Goal: Task Accomplishment & Management: Manage account settings

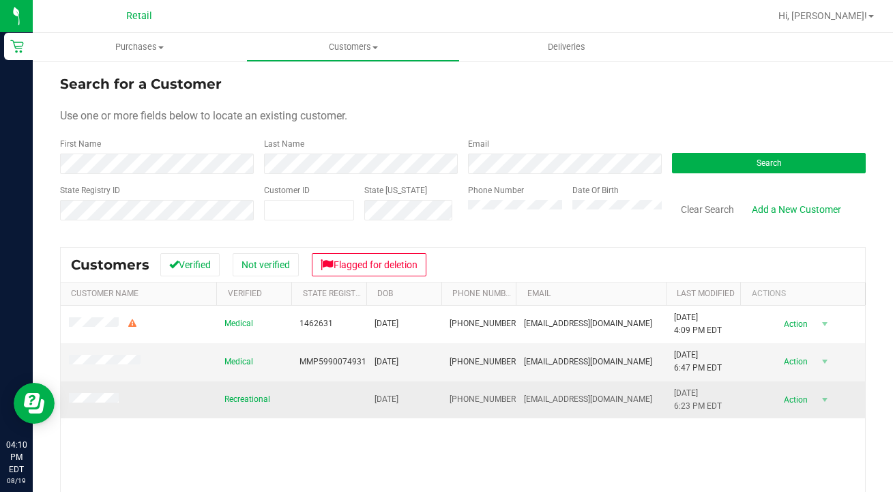
drag, startPoint x: 614, startPoint y: 399, endPoint x: 519, endPoint y: 397, distance: 95.5
click at [519, 397] on td "[EMAIL_ADDRESS][DOMAIN_NAME]" at bounding box center [590, 399] width 149 height 37
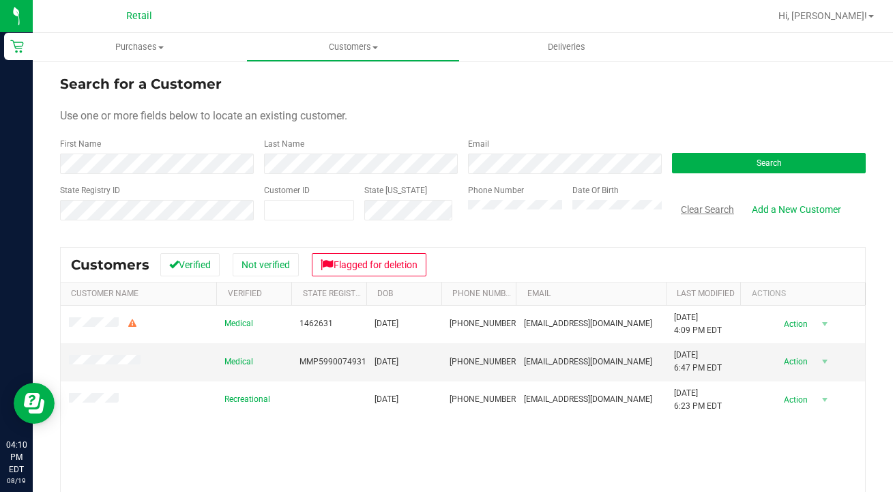
click at [701, 200] on button "Clear Search" at bounding box center [707, 209] width 71 height 23
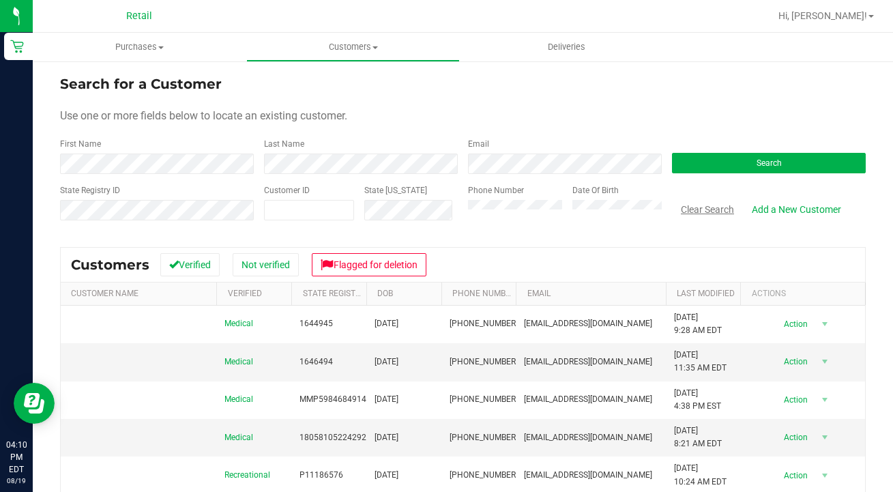
click at [701, 207] on button "Clear Search" at bounding box center [707, 209] width 71 height 23
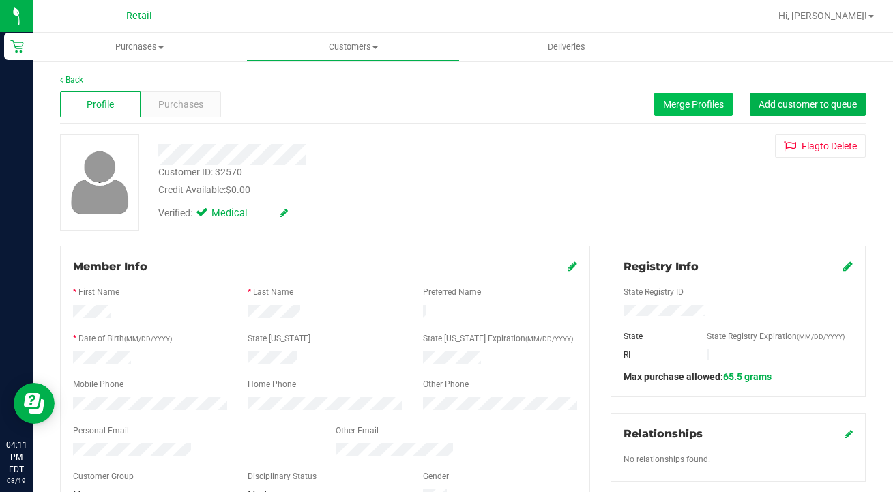
click at [689, 102] on span "Merge Profiles" at bounding box center [693, 104] width 61 height 11
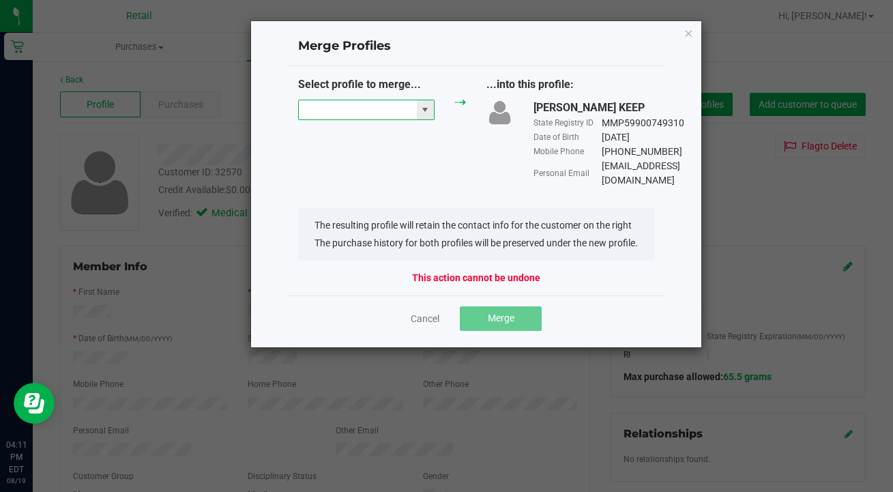
click at [358, 102] on input "NO DATA FOUND" at bounding box center [358, 109] width 118 height 19
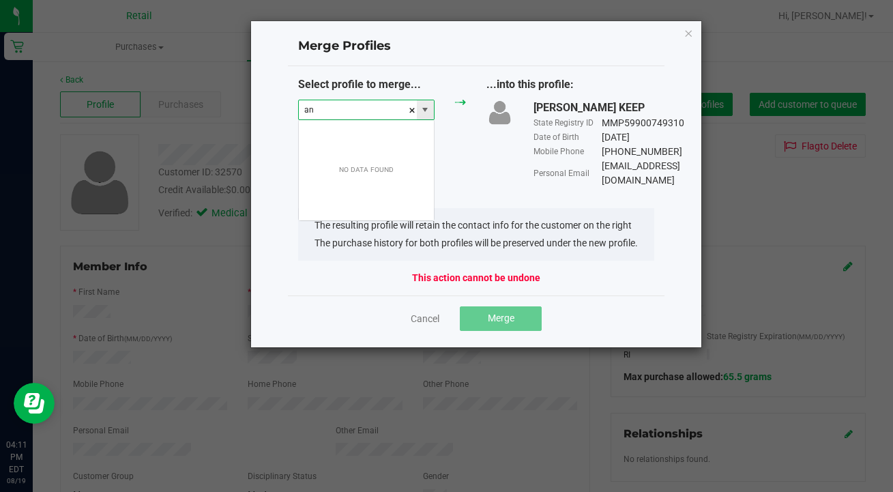
scroll to position [20, 136]
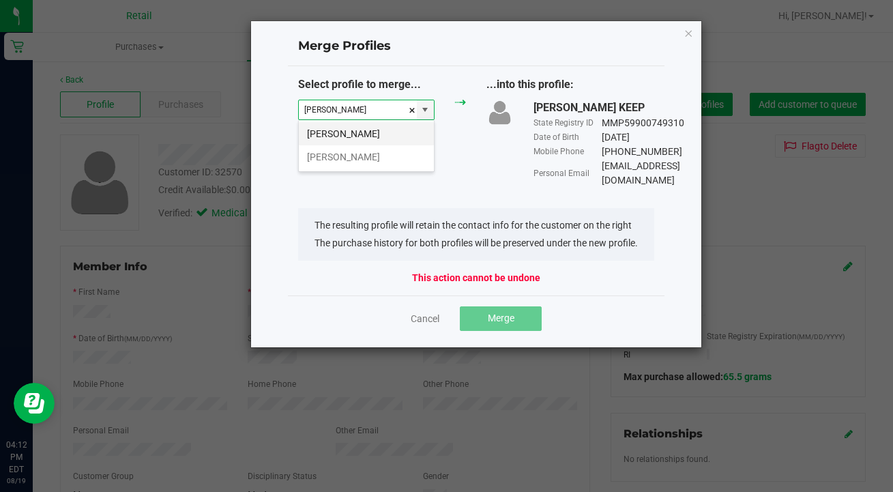
click at [372, 128] on li "[PERSON_NAME]" at bounding box center [366, 133] width 135 height 23
type input "[PERSON_NAME]"
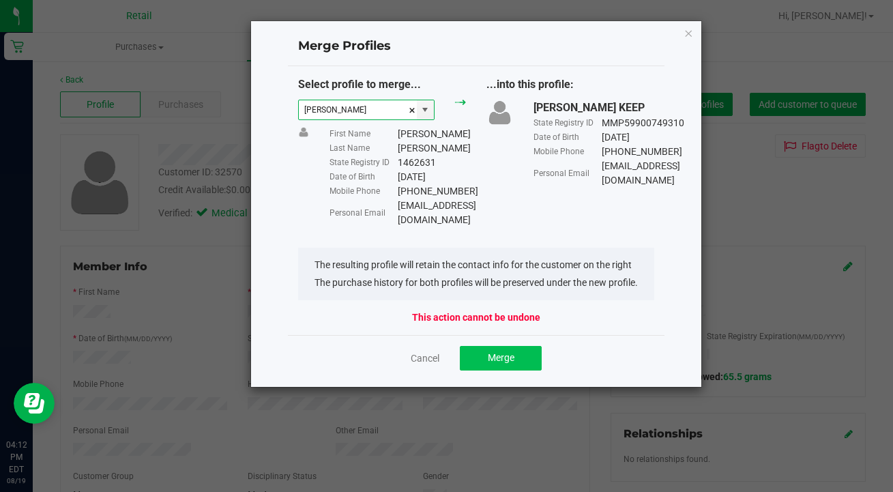
click at [506, 352] on span "Merge" at bounding box center [501, 357] width 27 height 11
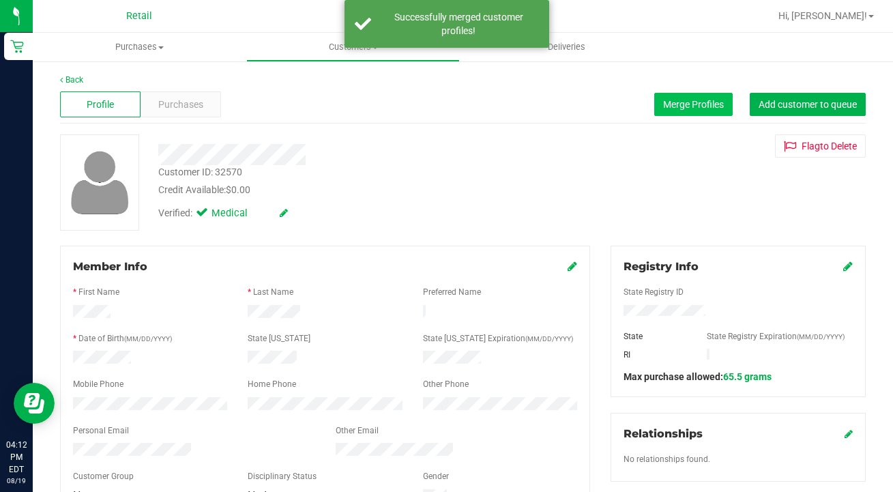
click at [700, 109] on span "Merge Profiles" at bounding box center [693, 104] width 61 height 11
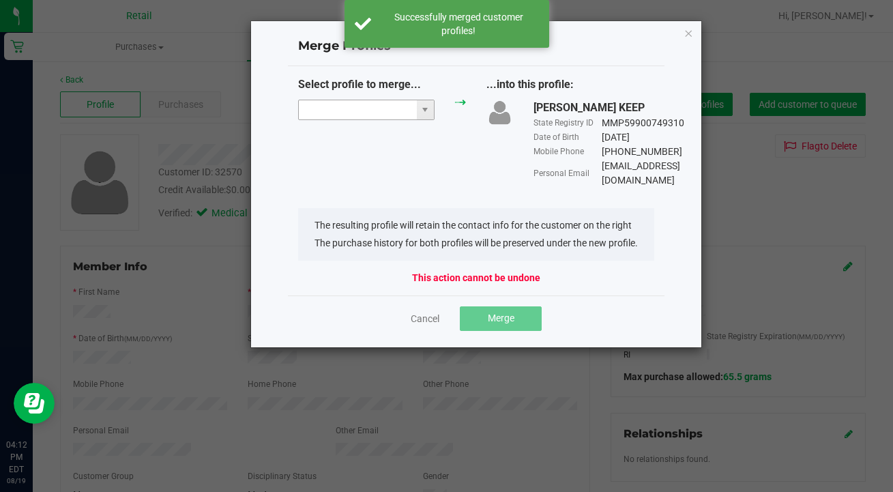
click at [335, 108] on input "NO DATA FOUND" at bounding box center [358, 109] width 118 height 19
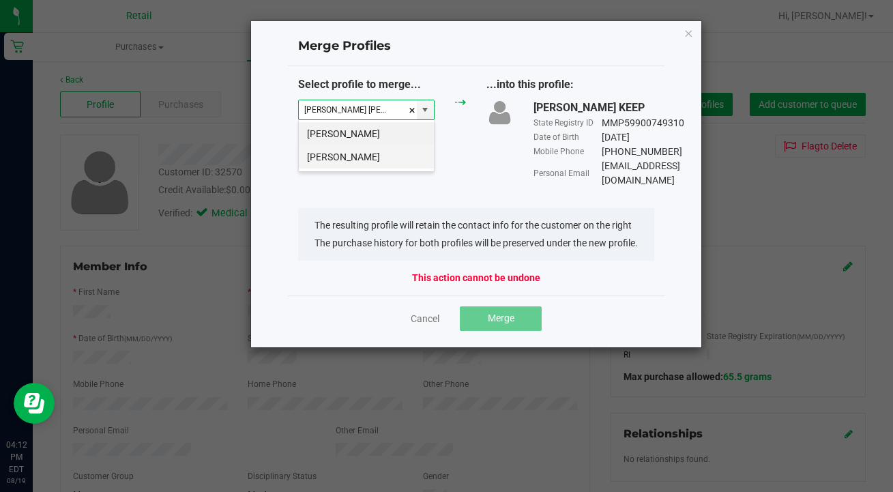
click at [344, 149] on li "[PERSON_NAME]" at bounding box center [366, 156] width 135 height 23
type input "[PERSON_NAME]"
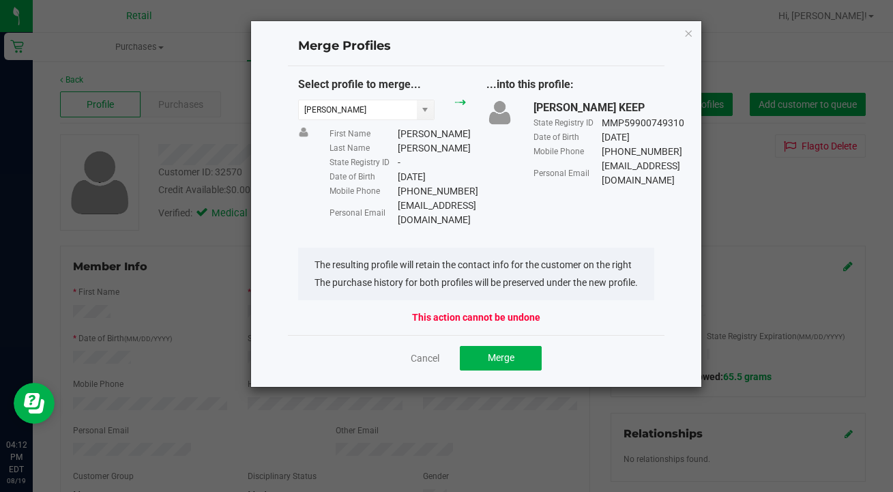
drag, startPoint x: 503, startPoint y: 203, endPoint x: 395, endPoint y: 197, distance: 107.9
click at [395, 197] on div "Select profile to merge... [PERSON_NAME] First Name [PERSON_NAME] Last Name [PE…" at bounding box center [476, 151] width 376 height 151
click at [455, 276] on li "The purchase history for both profiles will be preserved under the new profile." at bounding box center [475, 283] width 323 height 14
click at [501, 346] on button "Merge" at bounding box center [501, 358] width 82 height 25
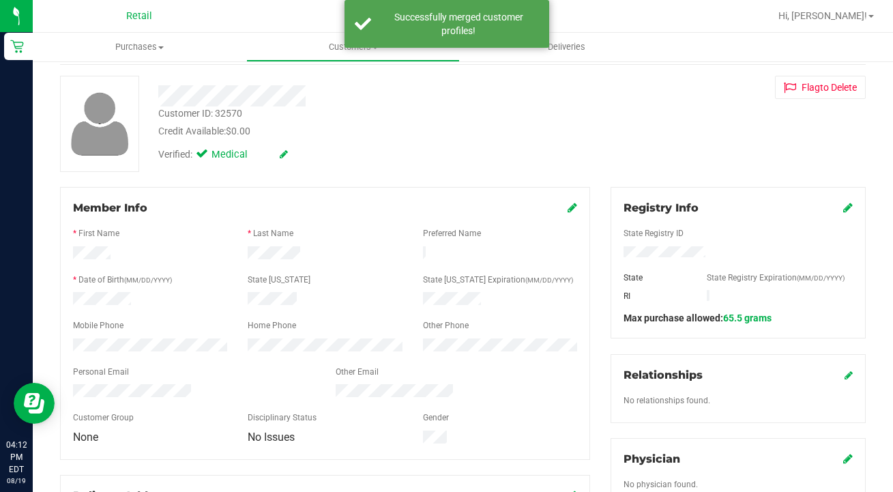
scroll to position [59, 0]
click at [569, 207] on icon at bounding box center [572, 206] width 10 height 11
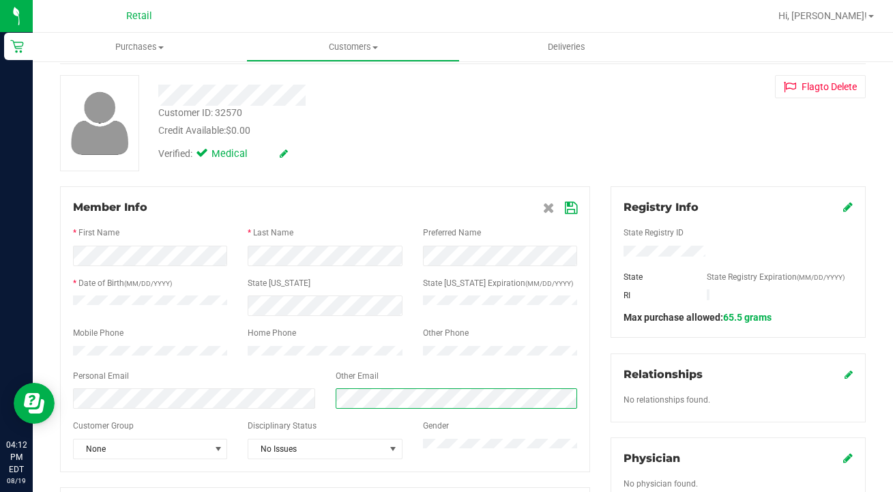
click at [204, 377] on form "Member Info * First Name * Last Name Preferred Name * Date of Birth (MM/DD/YYYY…" at bounding box center [325, 329] width 504 height 260
click at [565, 203] on icon at bounding box center [571, 208] width 12 height 11
